Goal: Entertainment & Leisure: Consume media (video, audio)

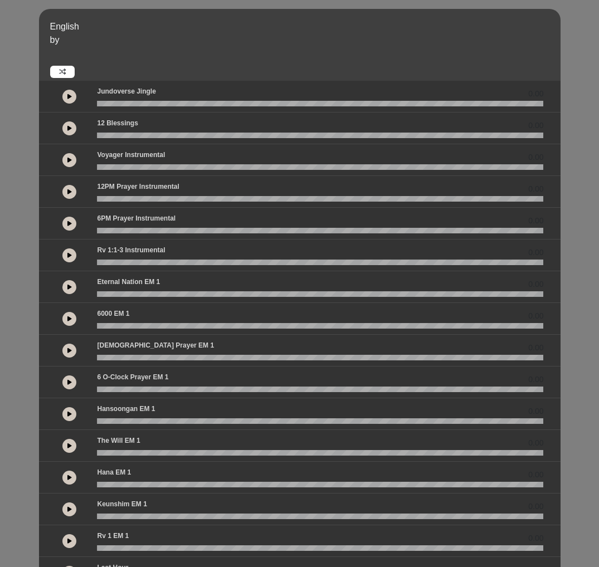
click at [72, 288] on button at bounding box center [69, 287] width 14 height 14
click at [74, 286] on button at bounding box center [69, 287] width 14 height 14
click at [68, 411] on icon at bounding box center [69, 414] width 4 height 6
click at [71, 383] on icon at bounding box center [69, 382] width 4 height 6
click at [67, 351] on icon at bounding box center [69, 351] width 4 height 6
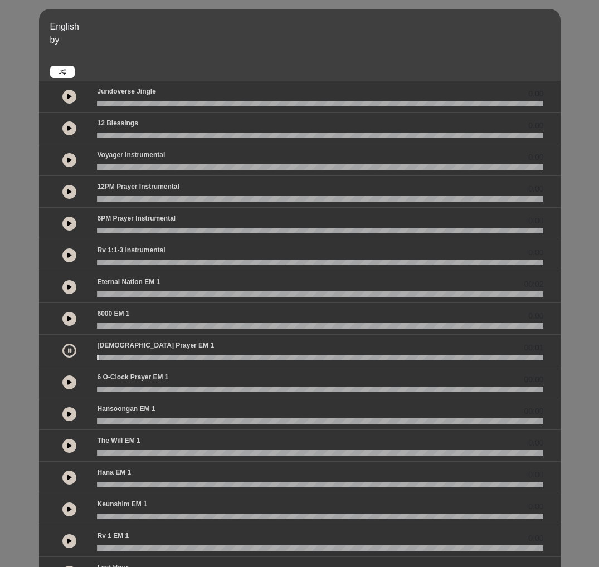
click at [70, 322] on button at bounding box center [69, 319] width 14 height 14
click at [70, 291] on button at bounding box center [69, 287] width 14 height 14
drag, startPoint x: 154, startPoint y: 295, endPoint x: 138, endPoint y: 298, distance: 17.0
click at [138, 298] on div "00:25" at bounding box center [299, 287] width 521 height 32
drag, startPoint x: 159, startPoint y: 292, endPoint x: 138, endPoint y: 294, distance: 20.7
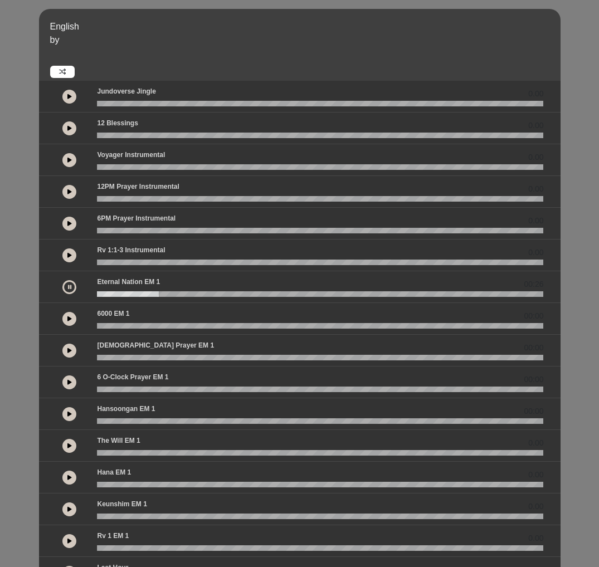
click at [138, 294] on wave at bounding box center [320, 294] width 446 height 6
click at [125, 294] on wave at bounding box center [320, 294] width 446 height 6
drag, startPoint x: 125, startPoint y: 294, endPoint x: 96, endPoint y: 294, distance: 29.0
click at [96, 294] on div at bounding box center [320, 294] width 460 height 6
drag, startPoint x: 131, startPoint y: 295, endPoint x: 115, endPoint y: 296, distance: 15.6
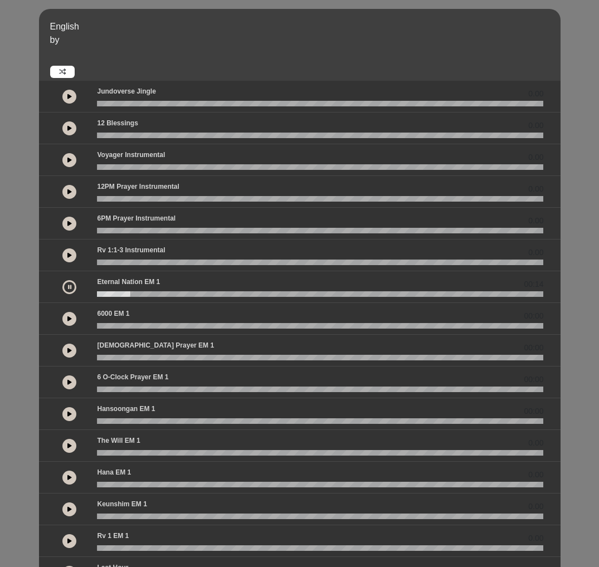
click at [115, 296] on wave at bounding box center [320, 294] width 446 height 6
drag, startPoint x: 69, startPoint y: 287, endPoint x: 62, endPoint y: 281, distance: 9.9
click at [68, 287] on icon at bounding box center [69, 287] width 3 height 6
click at [70, 287] on icon at bounding box center [69, 287] width 4 height 6
click at [70, 290] on button at bounding box center [69, 287] width 14 height 14
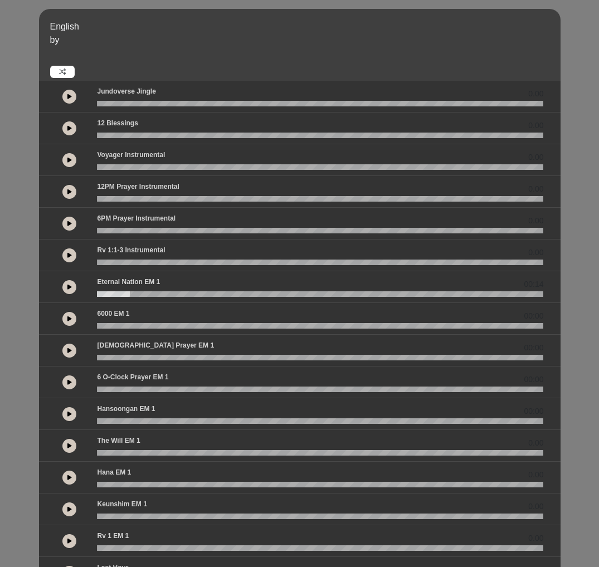
click at [72, 287] on button at bounding box center [69, 287] width 14 height 14
click at [67, 287] on button at bounding box center [69, 287] width 14 height 14
